Goal: Transaction & Acquisition: Subscribe to service/newsletter

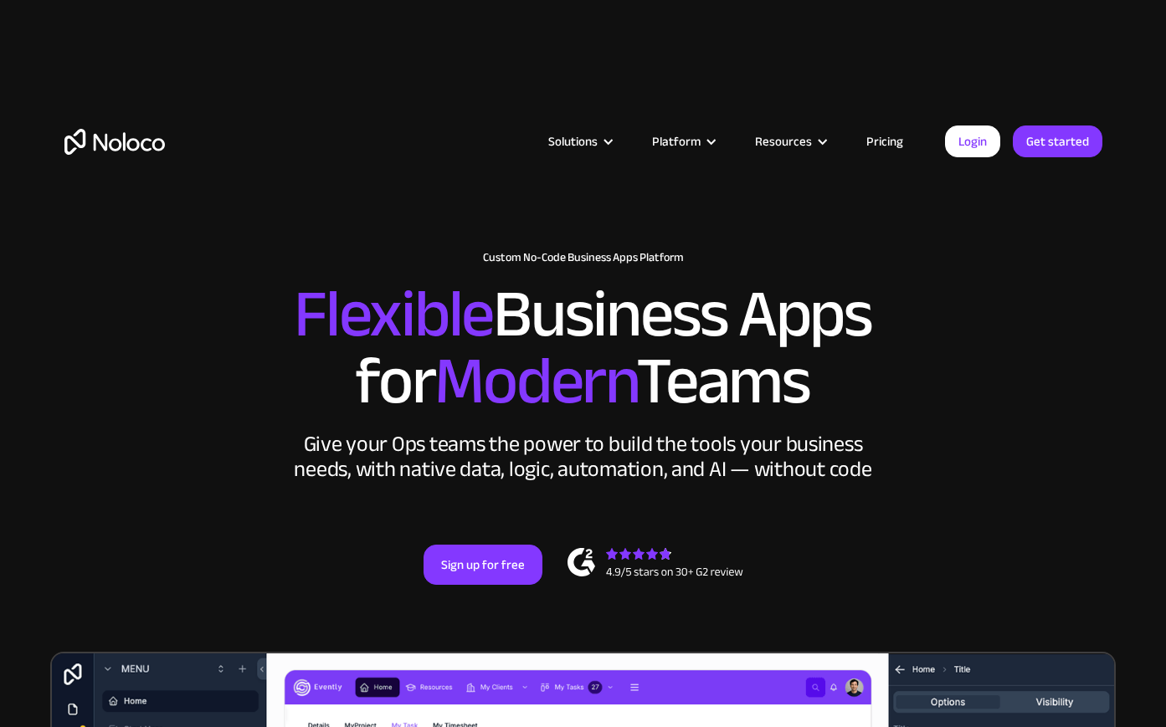
click at [902, 147] on link "Pricing" at bounding box center [884, 142] width 79 height 22
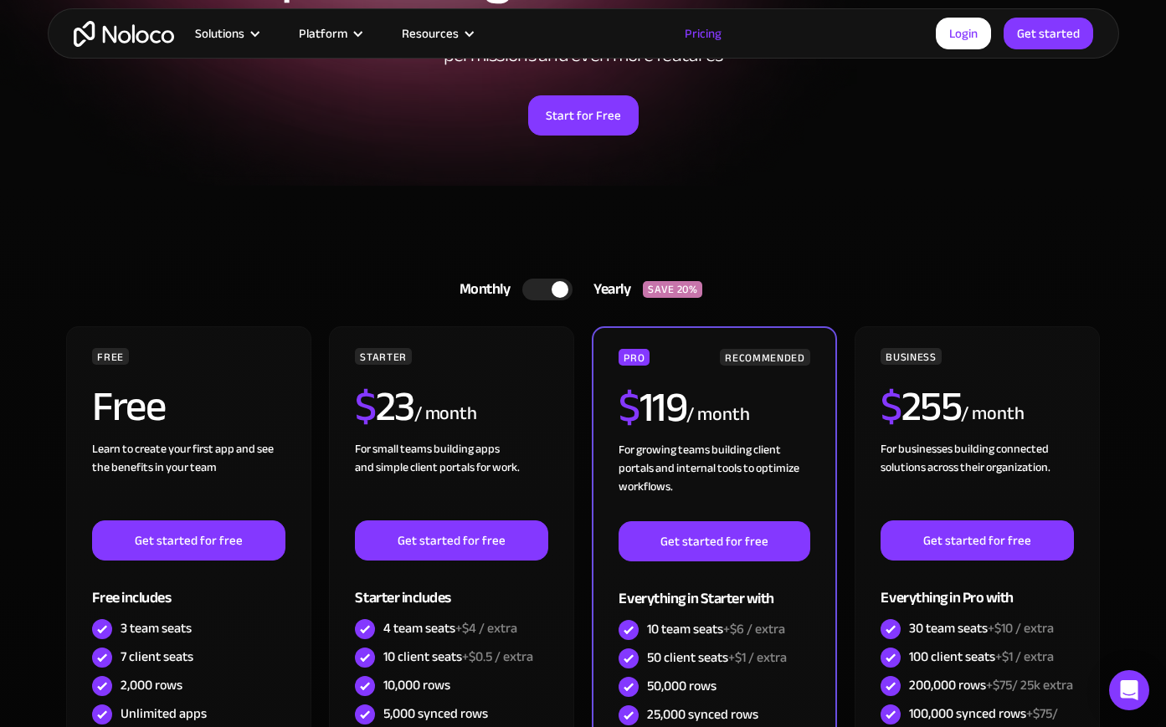
scroll to position [254, 0]
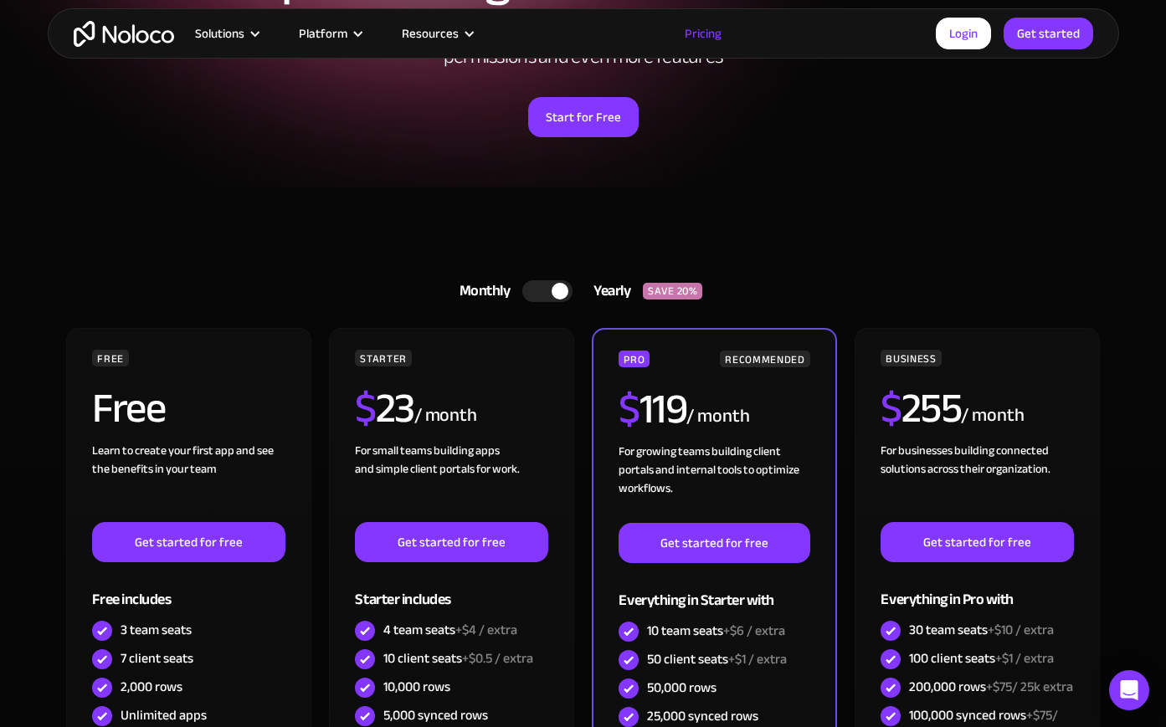
click at [550, 293] on div at bounding box center [547, 291] width 50 height 22
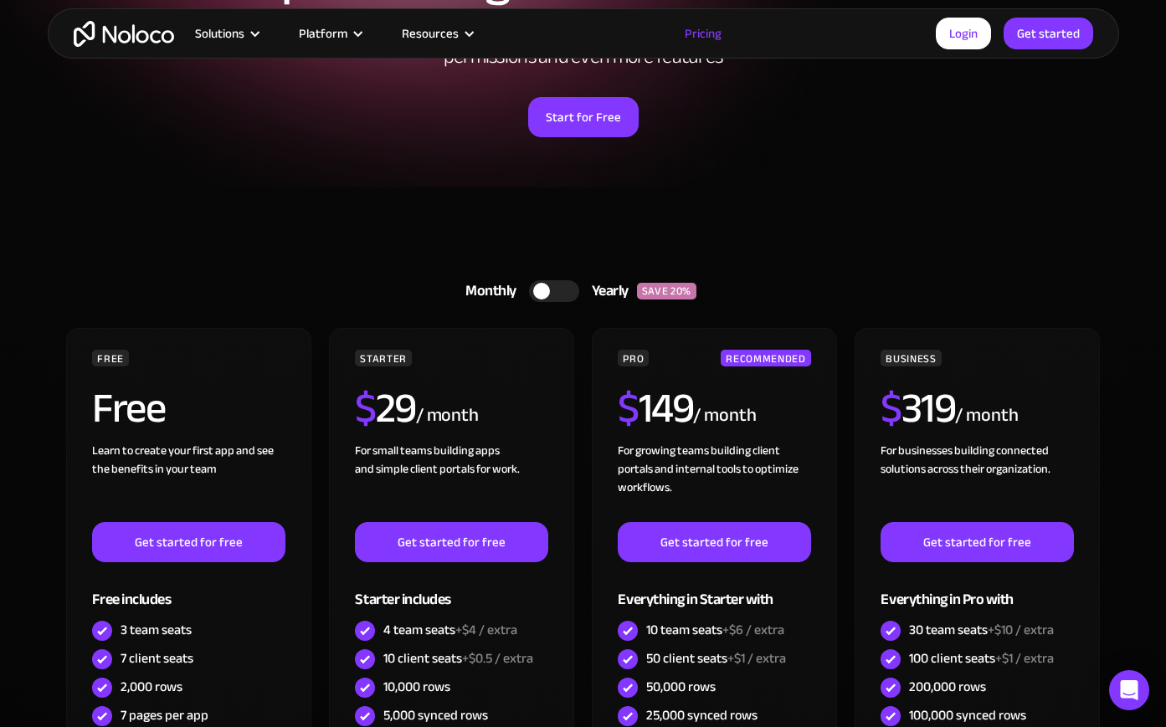
click at [544, 293] on div at bounding box center [541, 291] width 17 height 17
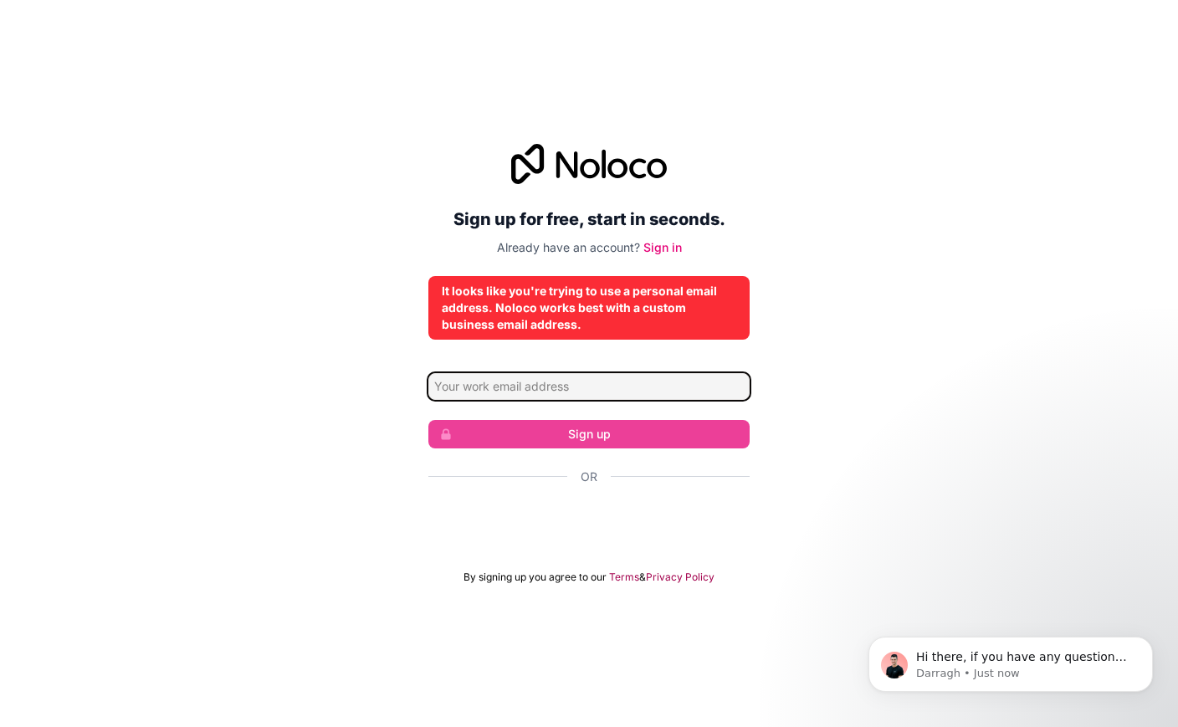
click at [536, 382] on input "Email address" at bounding box center [588, 386] width 321 height 27
type input "joelngarciamartin@gmail.com"
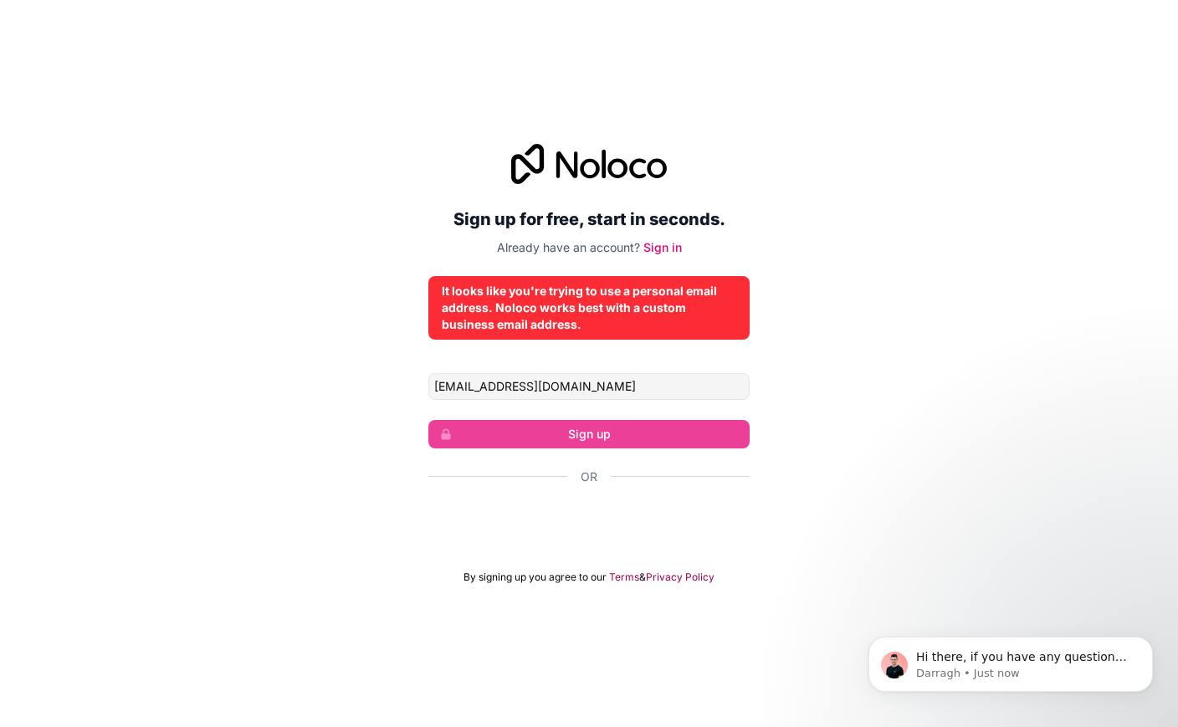
click at [824, 394] on div "Sign up for free, start in seconds. Already have an account? Sign in It looks l…" at bounding box center [589, 364] width 1178 height 487
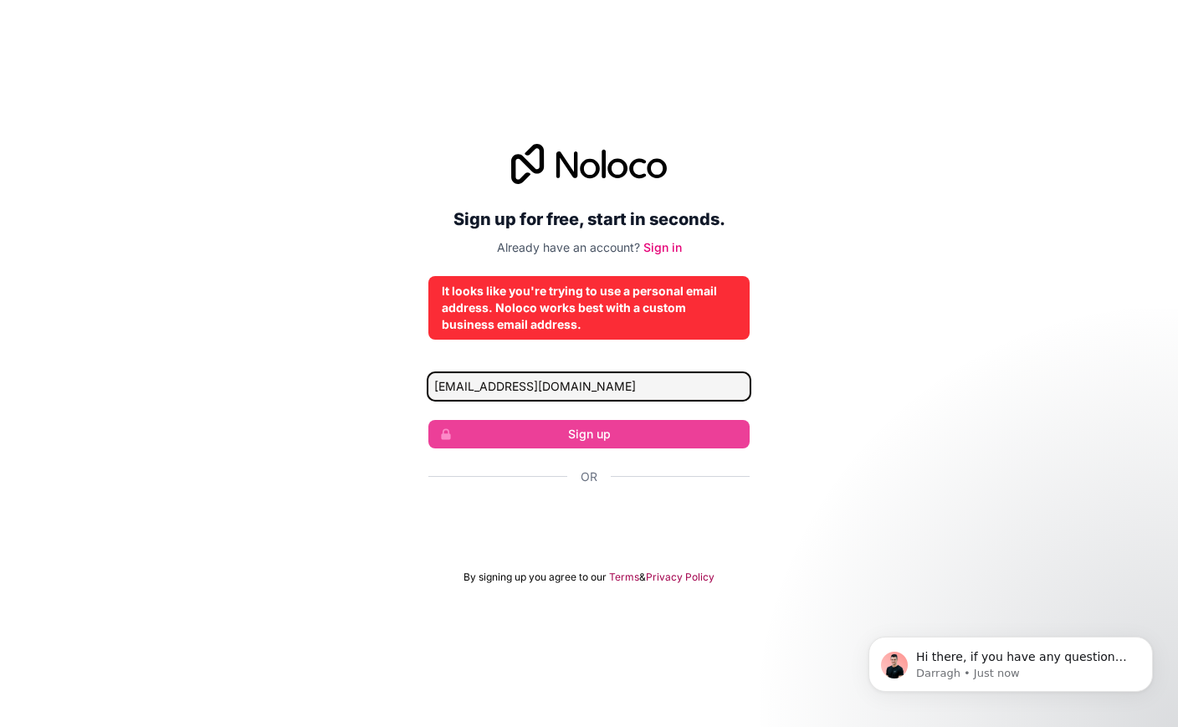
click at [613, 389] on input "joelngarciamartin@gmail.com" at bounding box center [588, 386] width 321 height 27
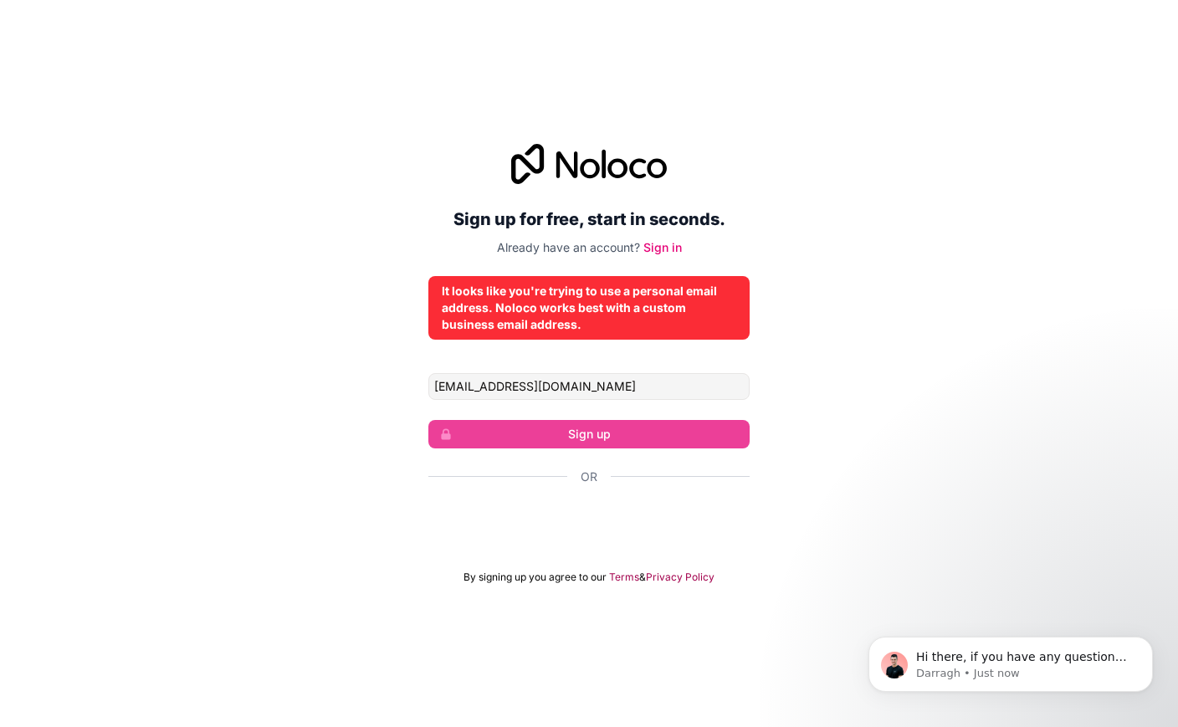
click at [914, 253] on div "Sign up for free, start in seconds. Already have an account? Sign in It looks l…" at bounding box center [589, 364] width 1178 height 487
click at [787, 212] on div "Sign up for free, start in seconds. Already have an account? Sign in It looks l…" at bounding box center [589, 364] width 1178 height 487
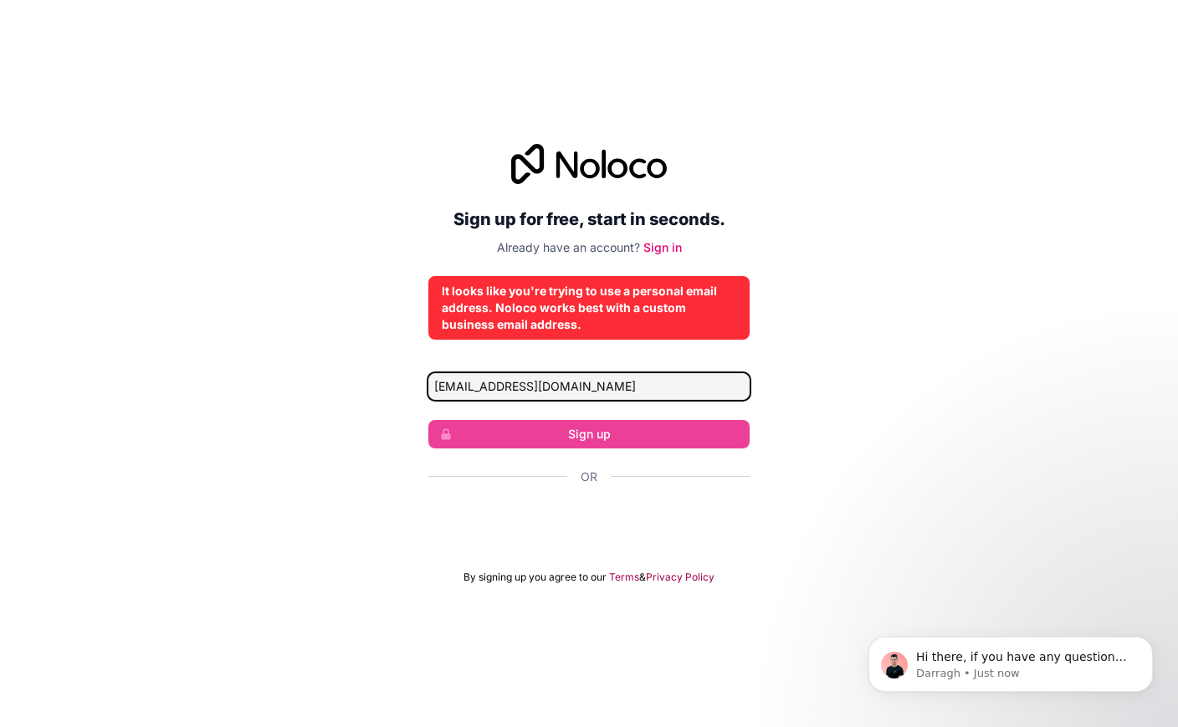
click at [562, 383] on input "joelngarciamartin@gmail.com" at bounding box center [588, 386] width 321 height 27
click at [634, 387] on input "joelngarciamartin@gmail.com" at bounding box center [588, 386] width 321 height 27
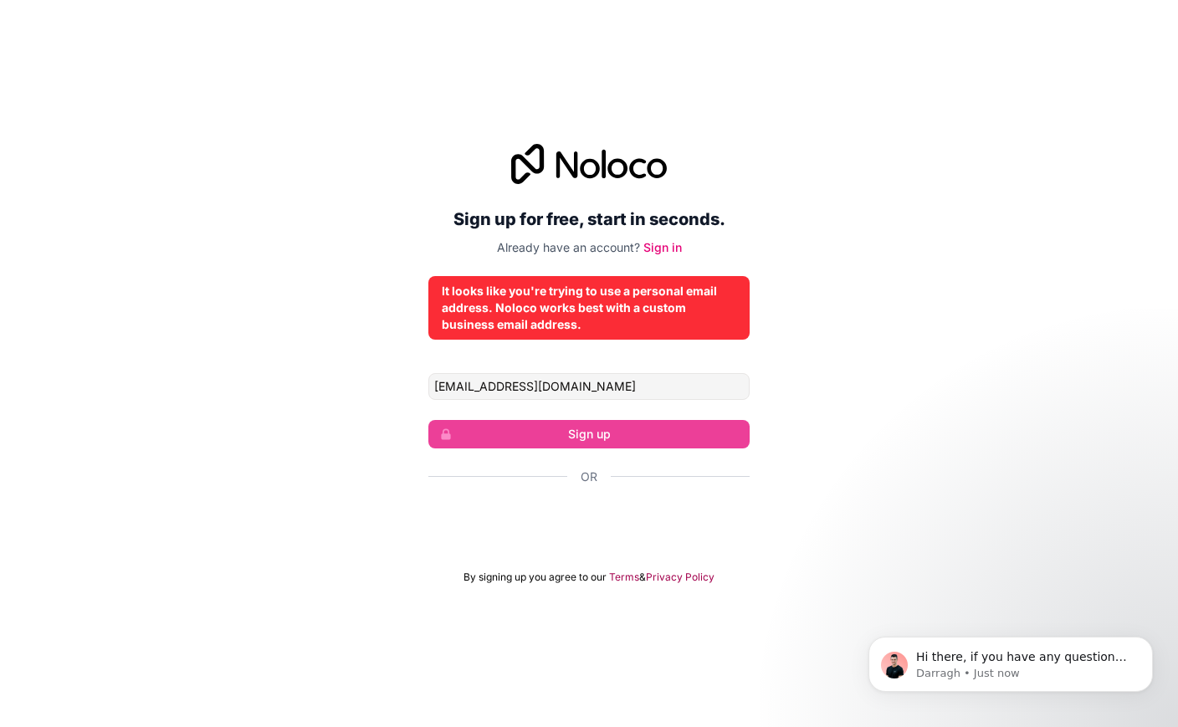
click at [995, 393] on div "Sign up for free, start in seconds. Already have an account? Sign in It looks l…" at bounding box center [589, 364] width 1178 height 487
